Goal: Find specific page/section: Find specific page/section

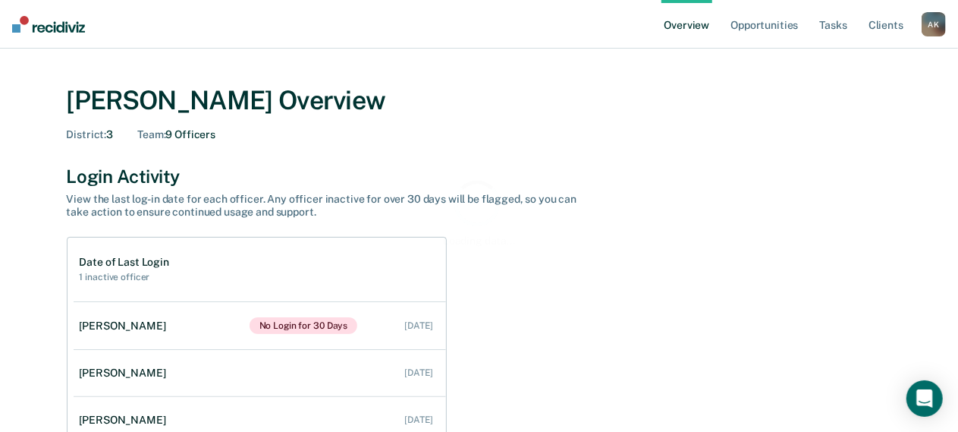
click at [936, 24] on div "A K" at bounding box center [934, 24] width 24 height 24
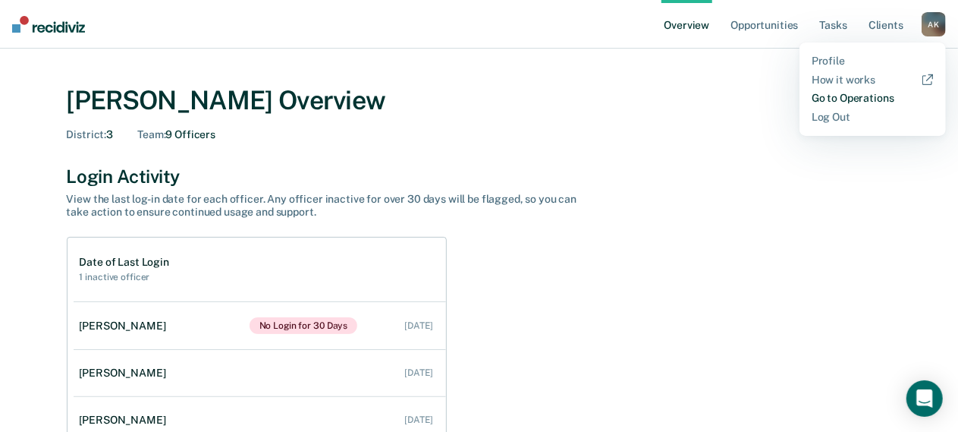
click at [847, 98] on link "Go to Operations" at bounding box center [873, 98] width 122 height 13
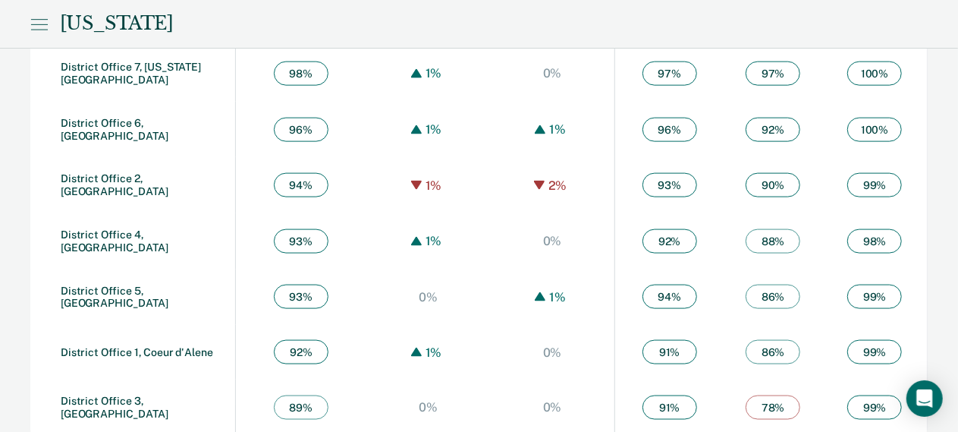
scroll to position [953, 0]
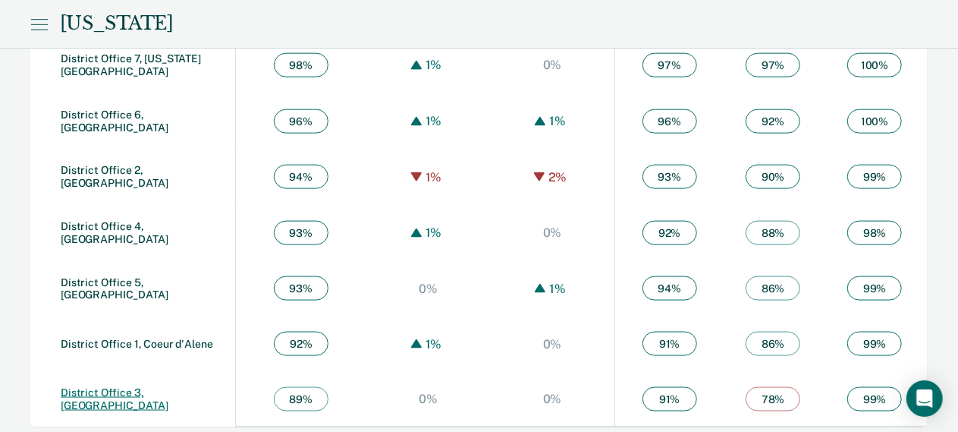
click at [154, 328] on link "District Office 3, [GEOGRAPHIC_DATA]" at bounding box center [115, 398] width 108 height 25
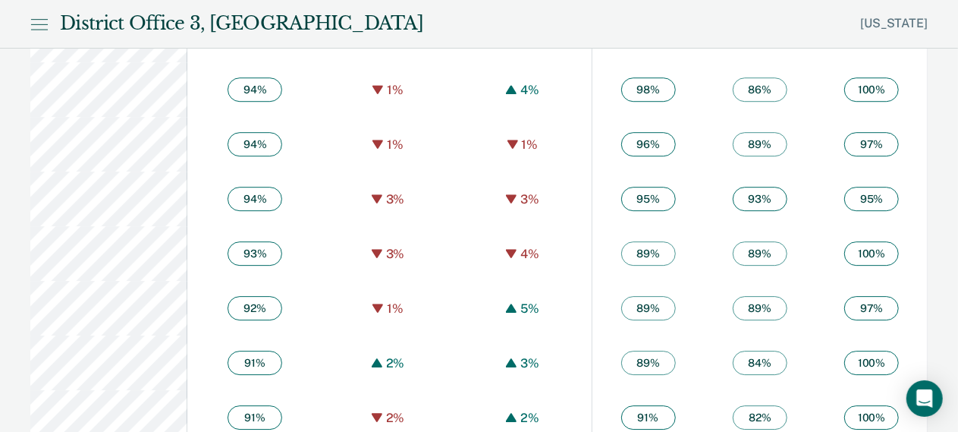
scroll to position [2201, 0]
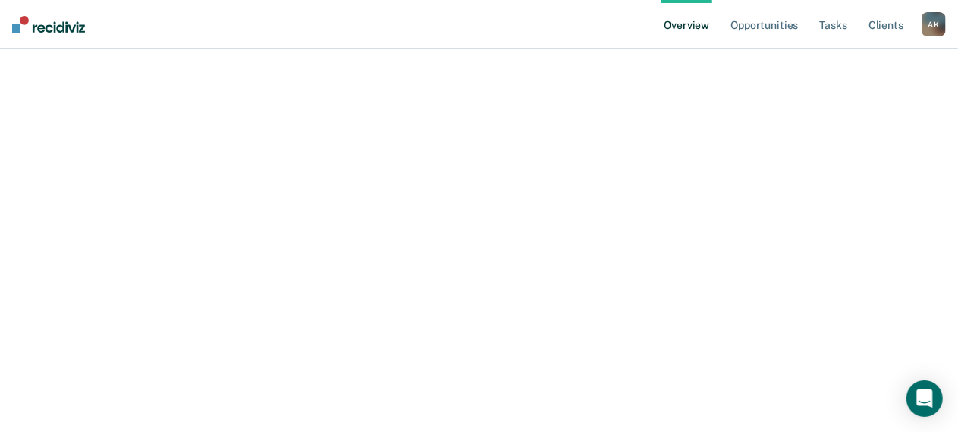
click at [940, 23] on div "A K" at bounding box center [934, 24] width 24 height 24
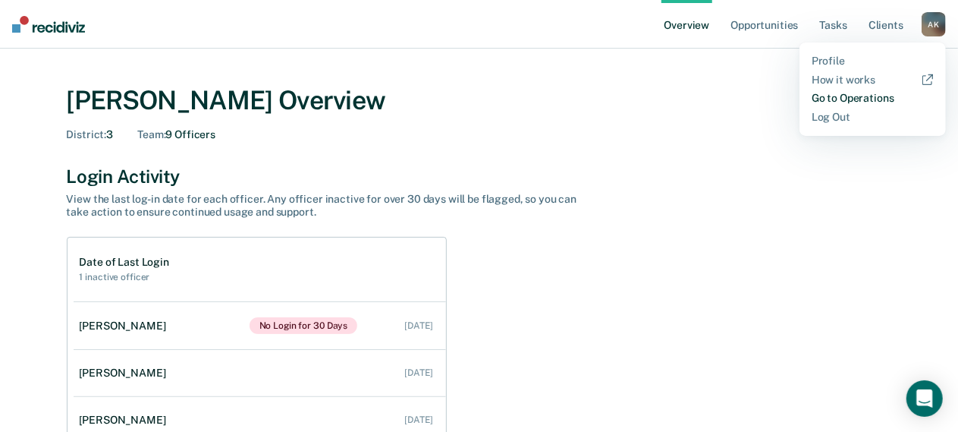
click at [842, 98] on link "Go to Operations" at bounding box center [873, 98] width 122 height 13
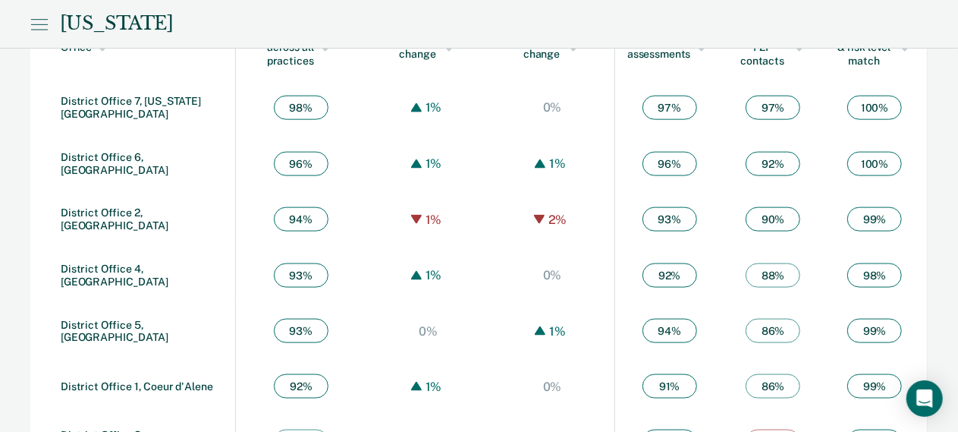
scroll to position [953, 0]
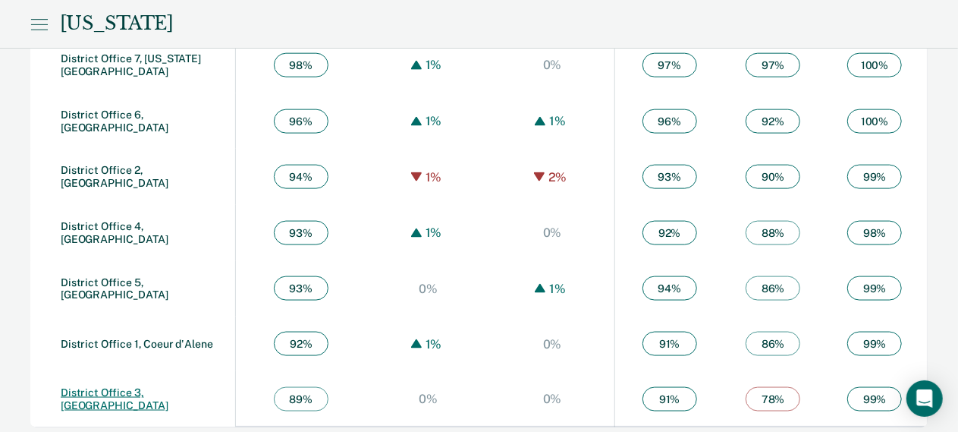
click at [124, 390] on link "District Office 3, [GEOGRAPHIC_DATA]" at bounding box center [115, 398] width 108 height 25
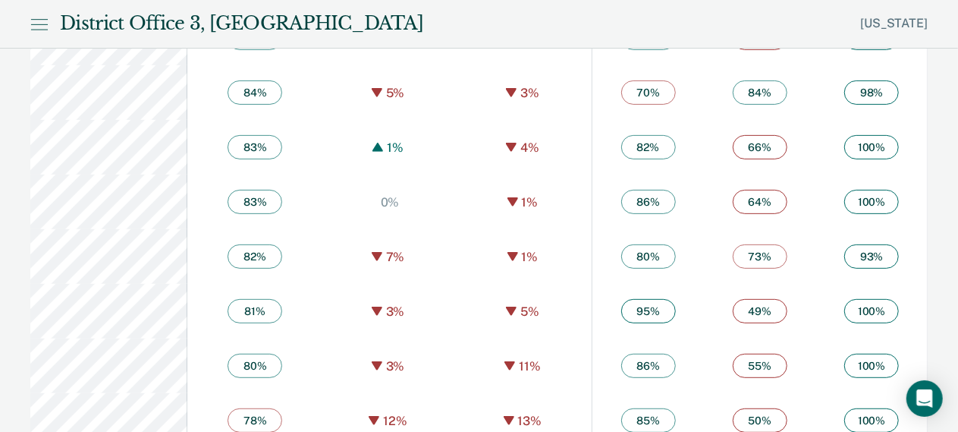
scroll to position [3111, 0]
